Goal: Task Accomplishment & Management: Manage account settings

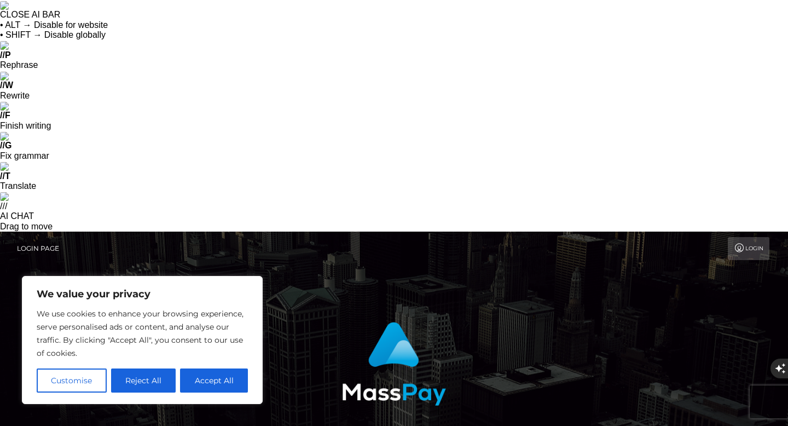
type input "cayspicexo@gmail.com"
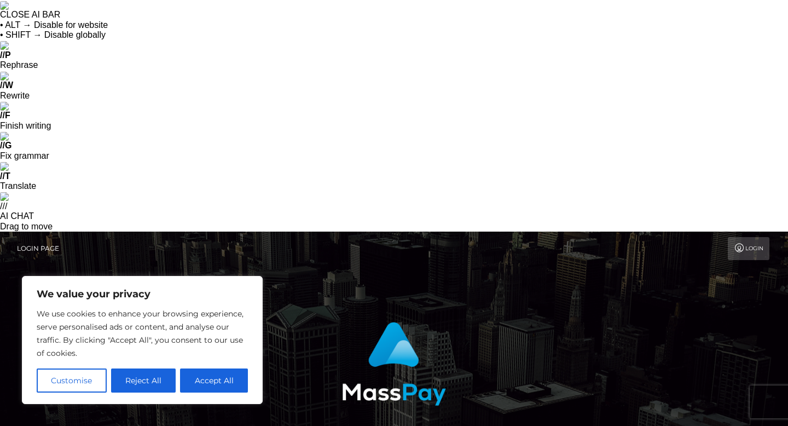
type input "cayspice"
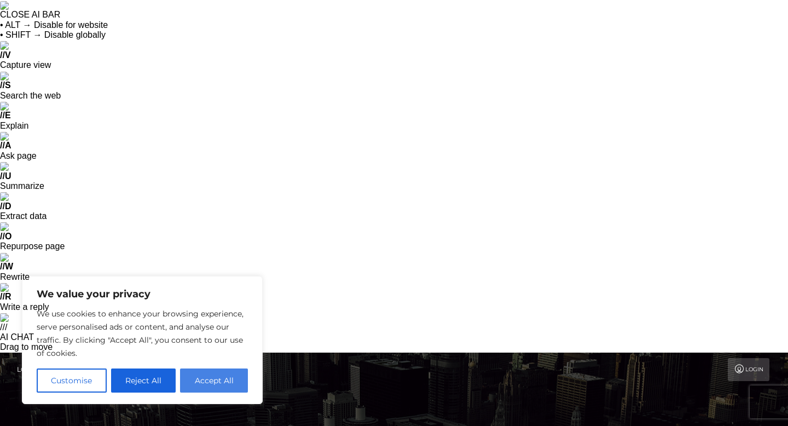
click at [219, 377] on button "Accept All" at bounding box center [214, 380] width 68 height 24
checkbox input "true"
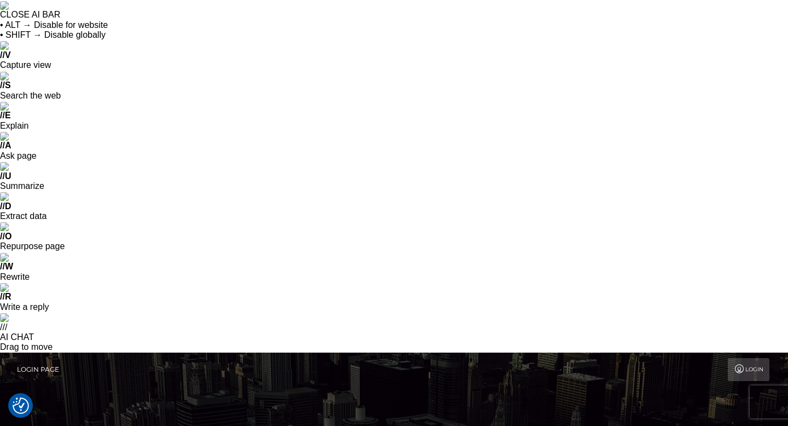
click at [747, 358] on link "Login" at bounding box center [749, 369] width 42 height 23
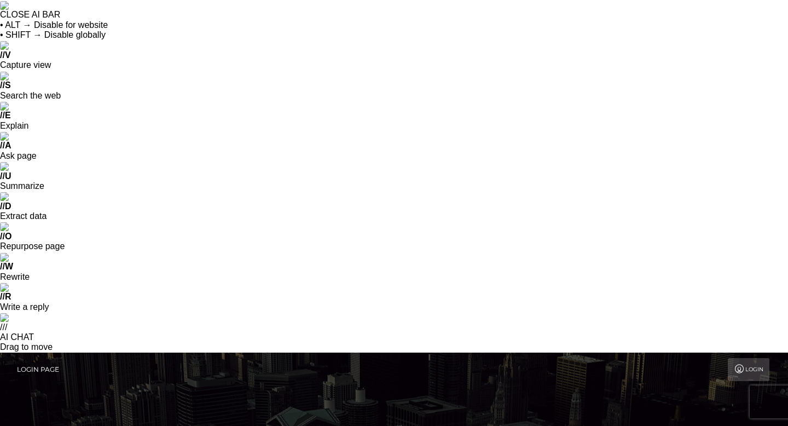
click at [749, 358] on link "Login" at bounding box center [749, 369] width 42 height 23
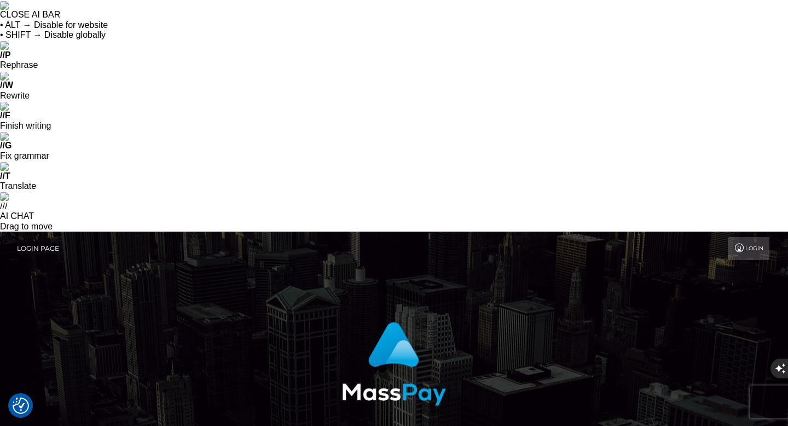
type input "cayspicexo@gmail.com"
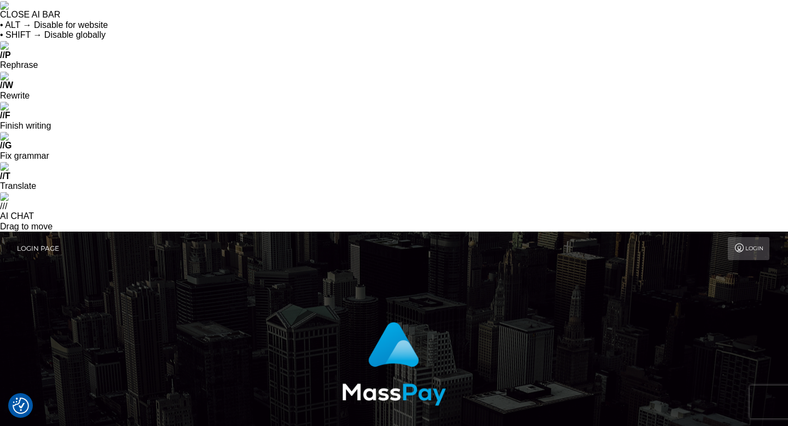
type input "cayspice"
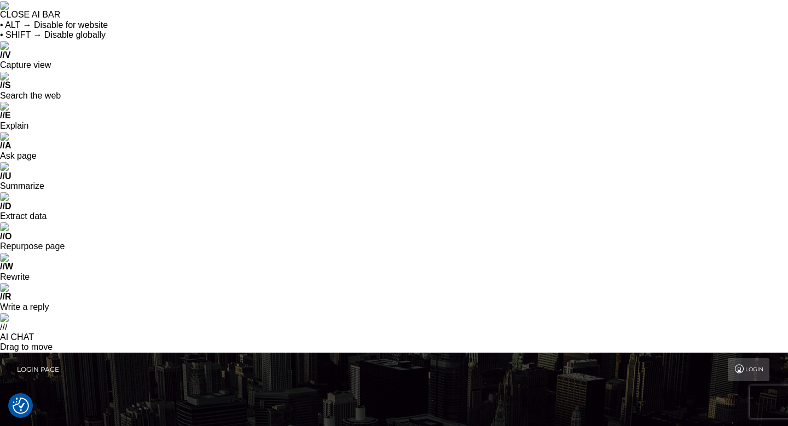
click at [760, 358] on link "Login" at bounding box center [749, 369] width 42 height 23
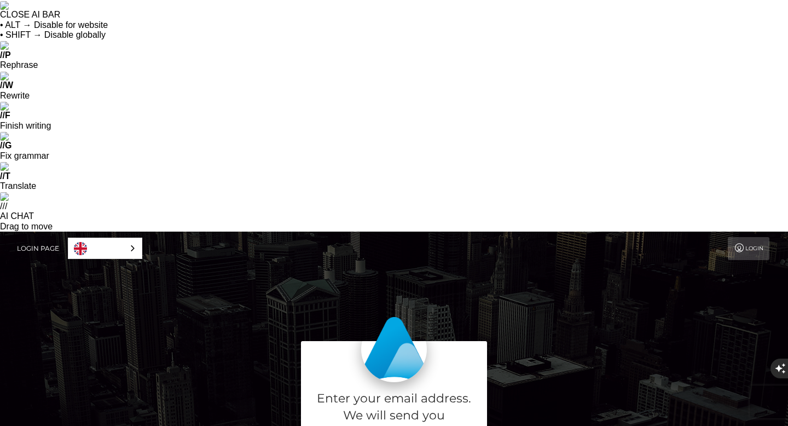
type input "[EMAIL_ADDRESS][DOMAIN_NAME]"
